Goal: Task Accomplishment & Management: Complete application form

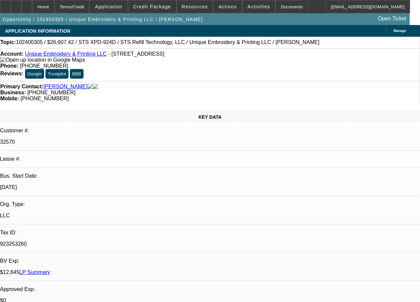
select select "0"
select select "2"
select select "0"
select select "2"
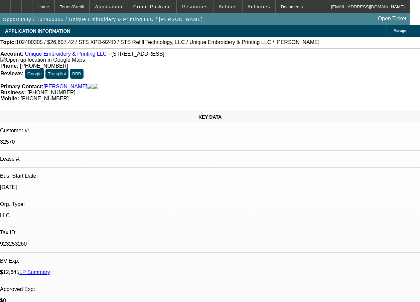
select select "0"
select select "2"
select select "0"
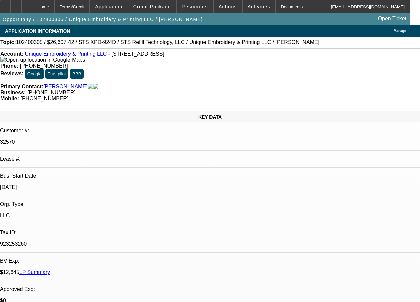
select select "2"
select select "0"
select select "1"
select select "2"
select select "6"
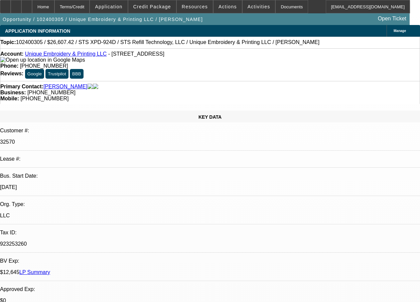
select select "1"
select select "2"
select select "6"
select select "1"
select select "2"
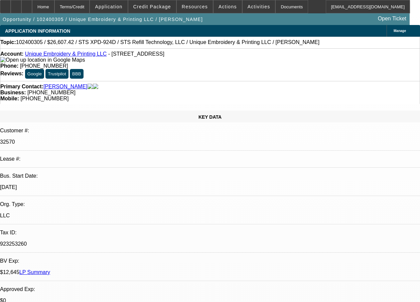
select select "6"
select select "1"
select select "2"
select select "6"
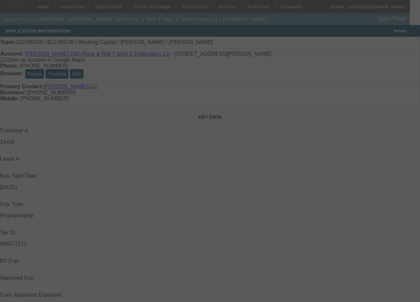
select select "0"
select select "2"
select select "0.1"
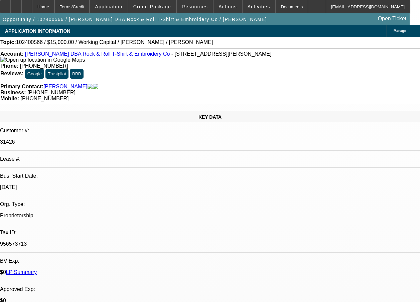
select select "1"
select select "2"
select select "4"
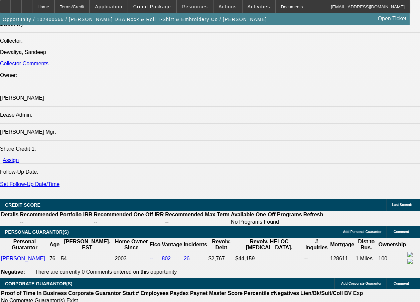
scroll to position [1057, 0]
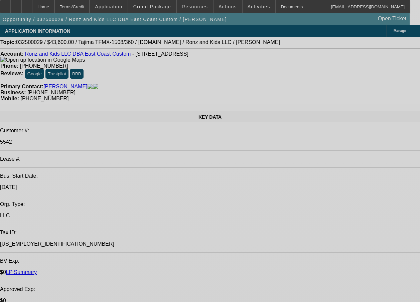
select select "0"
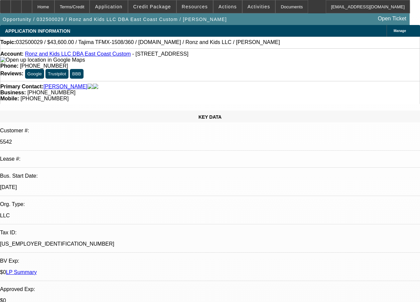
select select "2"
select select "0"
select select "2"
select select "0"
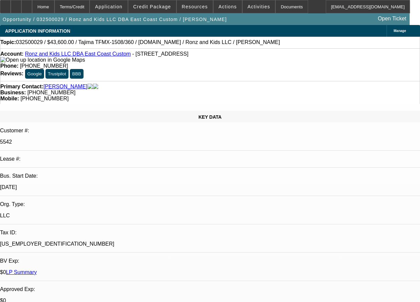
select select "0"
select select "2"
select select "0"
select select "2"
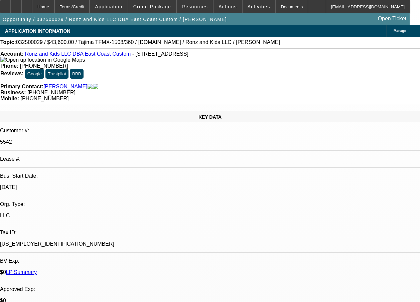
select select "0"
select select "1"
select select "2"
select select "6"
select select "1"
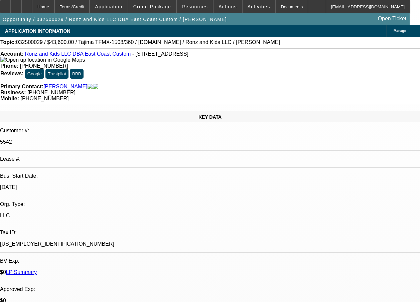
select select "2"
select select "6"
select select "1"
select select "2"
select select "6"
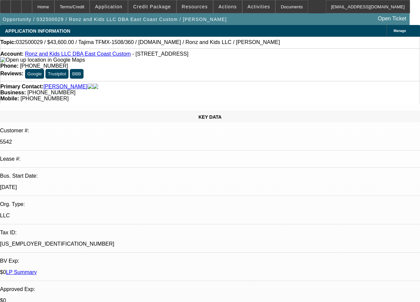
select select "1"
select select "2"
select select "6"
